Goal: Task Accomplishment & Management: Manage account settings

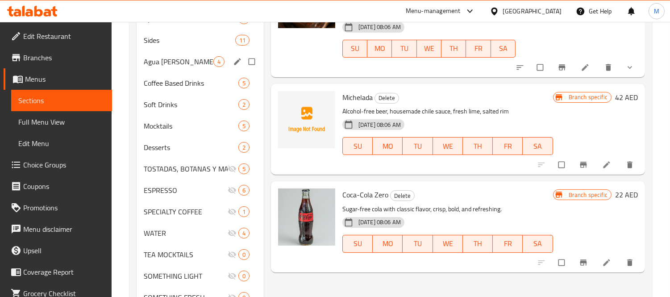
scroll to position [356, 0]
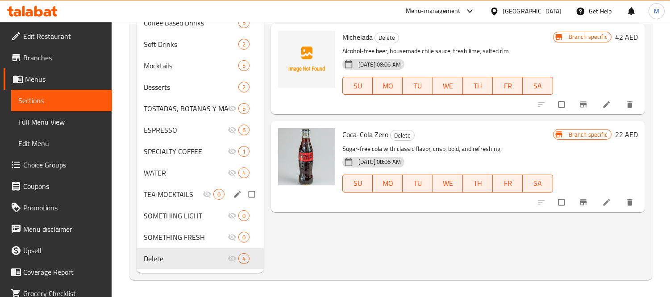
click at [249, 192] on input "Menu sections" at bounding box center [252, 194] width 19 height 17
checkbox input "true"
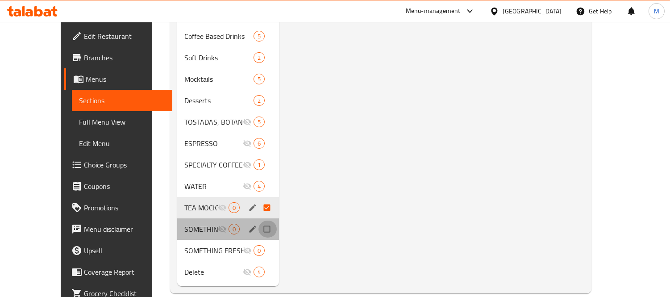
click at [258, 229] on input "Menu sections" at bounding box center [267, 229] width 19 height 17
checkbox input "true"
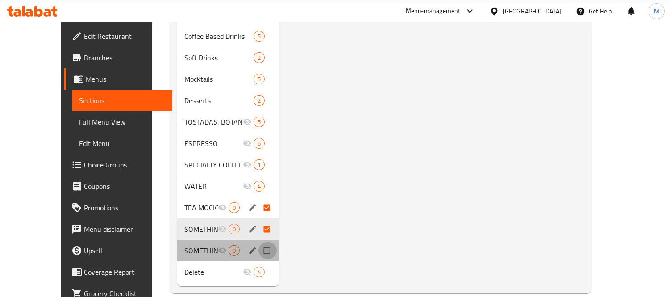
click at [258, 249] on input "Menu sections" at bounding box center [267, 250] width 19 height 17
checkbox input "true"
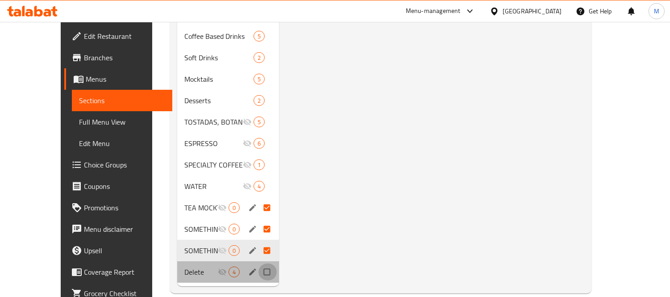
click at [258, 272] on input "Menu sections" at bounding box center [267, 271] width 19 height 17
checkbox input "true"
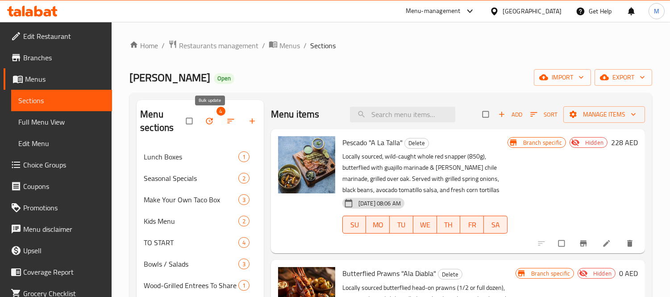
click at [210, 119] on icon "button" at bounding box center [209, 121] width 9 height 9
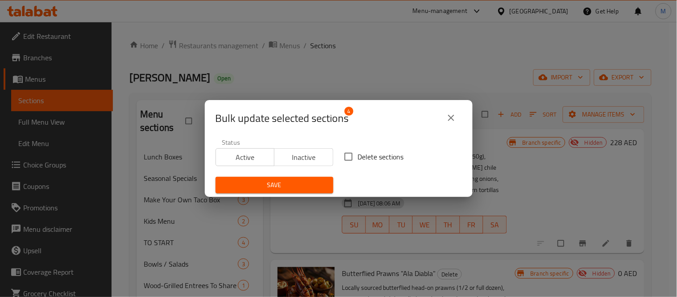
click at [393, 154] on span "Delete sections" at bounding box center [381, 156] width 46 height 11
click at [358, 154] on input "Delete sections" at bounding box center [348, 156] width 19 height 19
checkbox input "true"
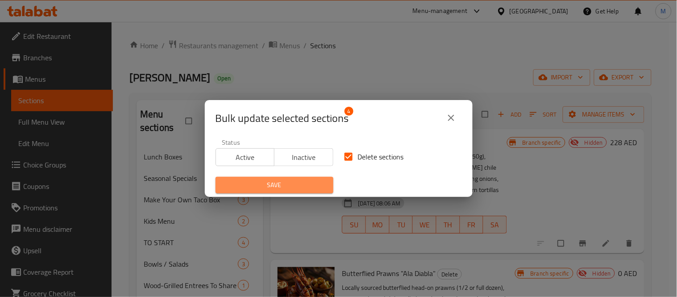
click at [278, 184] on span "Save" at bounding box center [275, 184] width 104 height 11
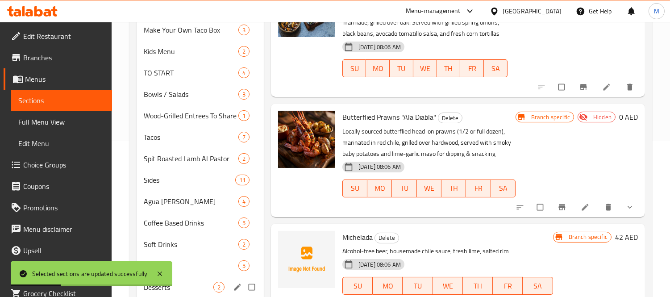
scroll to position [270, 0]
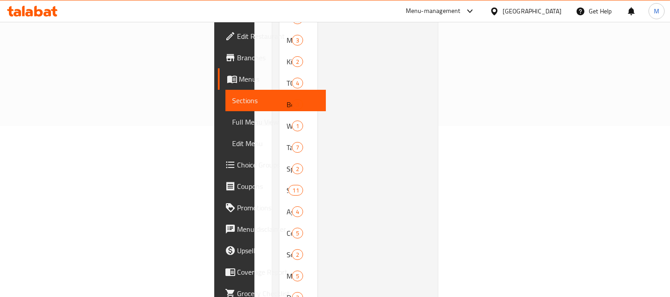
scroll to position [270, 0]
